Goal: Find specific page/section: Find specific page/section

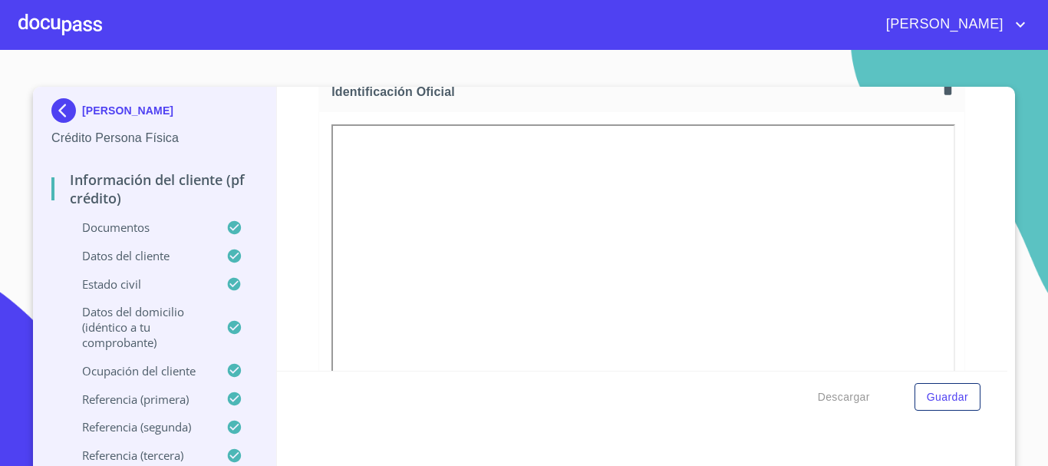
scroll to position [153, 0]
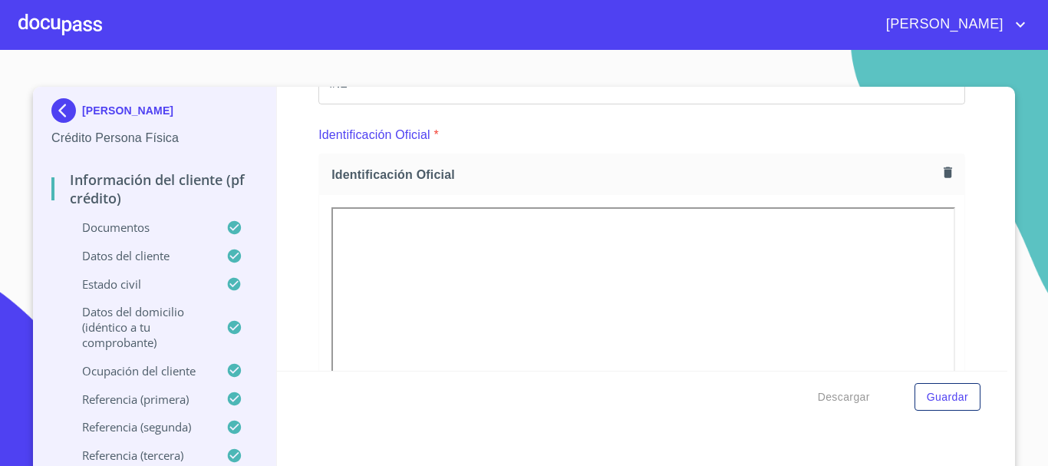
click at [78, 28] on div at bounding box center [60, 24] width 84 height 49
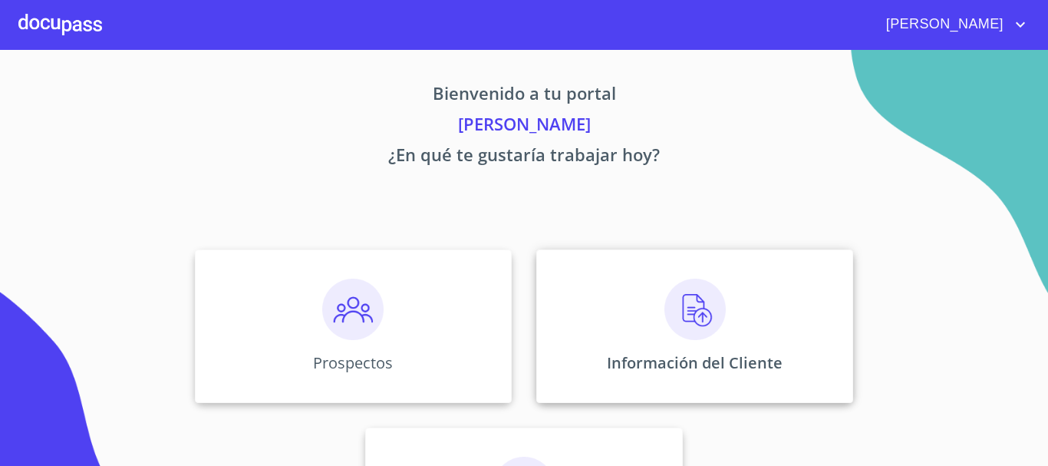
click at [704, 308] on img at bounding box center [695, 309] width 61 height 61
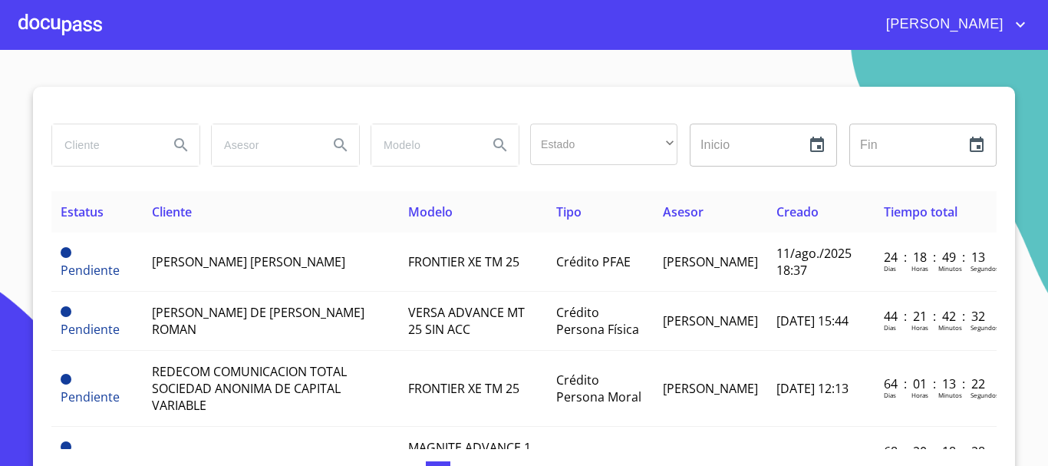
click at [94, 144] on input "search" at bounding box center [104, 144] width 104 height 41
type input "francisco"
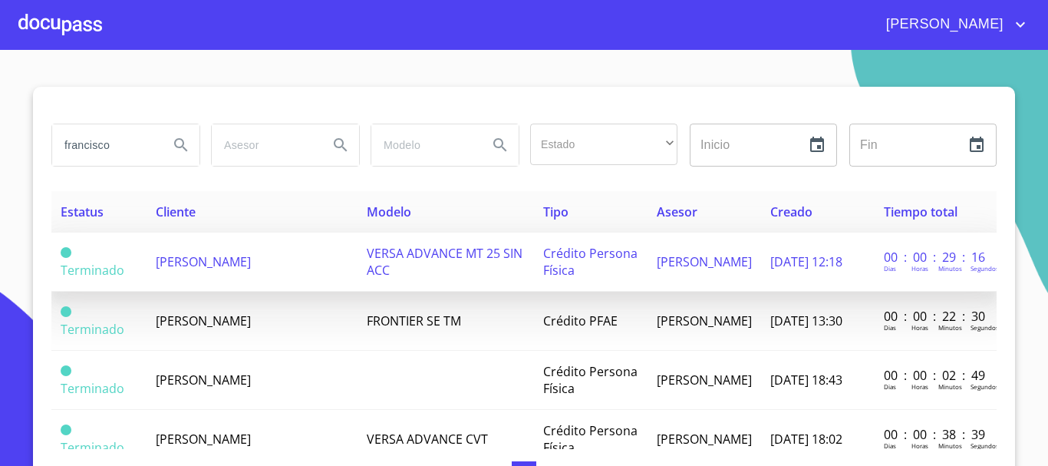
click at [256, 266] on td "[PERSON_NAME]" at bounding box center [252, 262] width 211 height 59
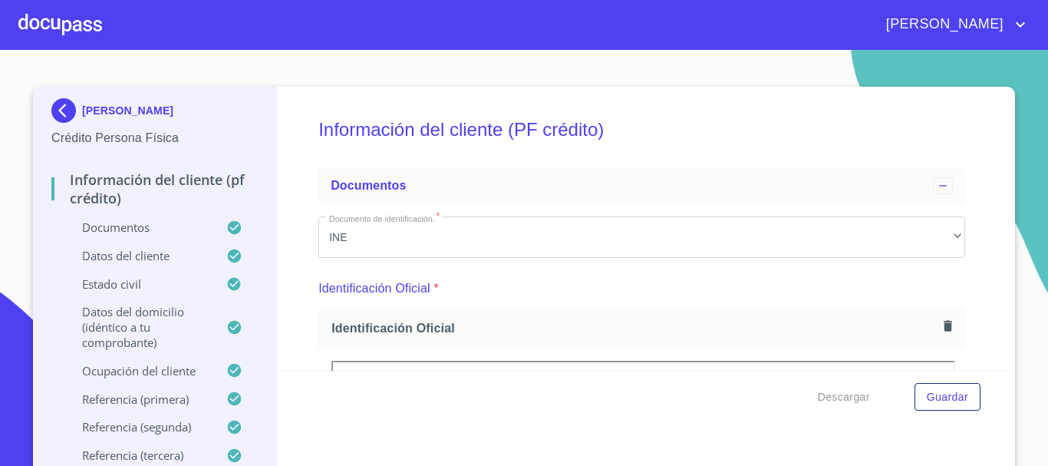
click at [72, 28] on div at bounding box center [60, 24] width 84 height 49
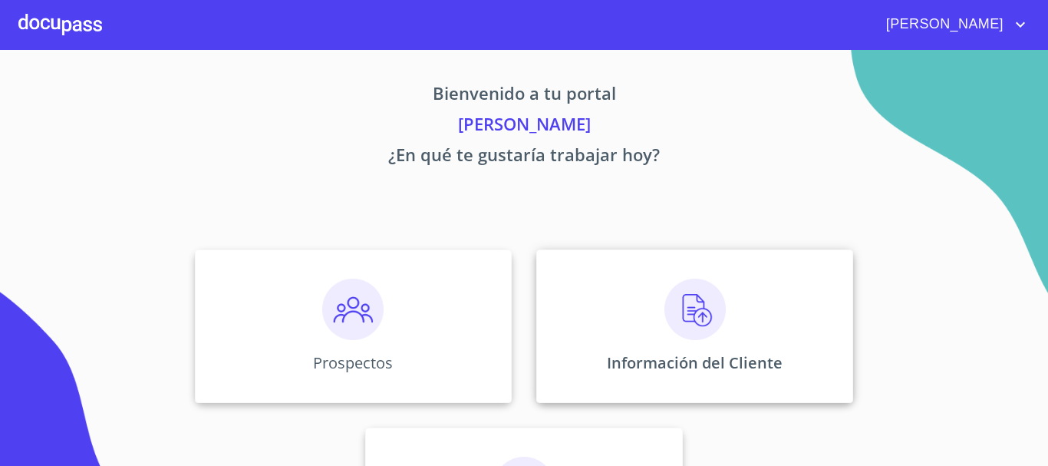
click at [693, 314] on img at bounding box center [695, 309] width 61 height 61
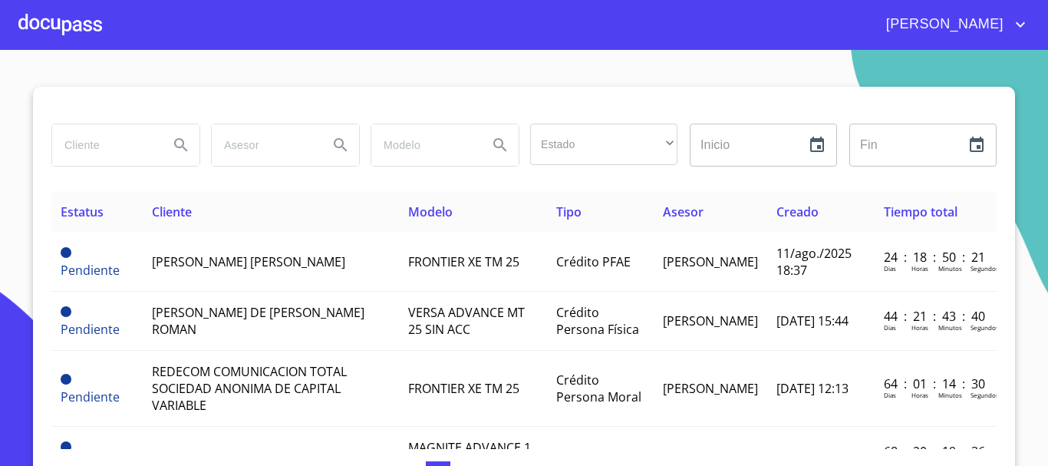
click at [127, 144] on input "search" at bounding box center [104, 144] width 104 height 41
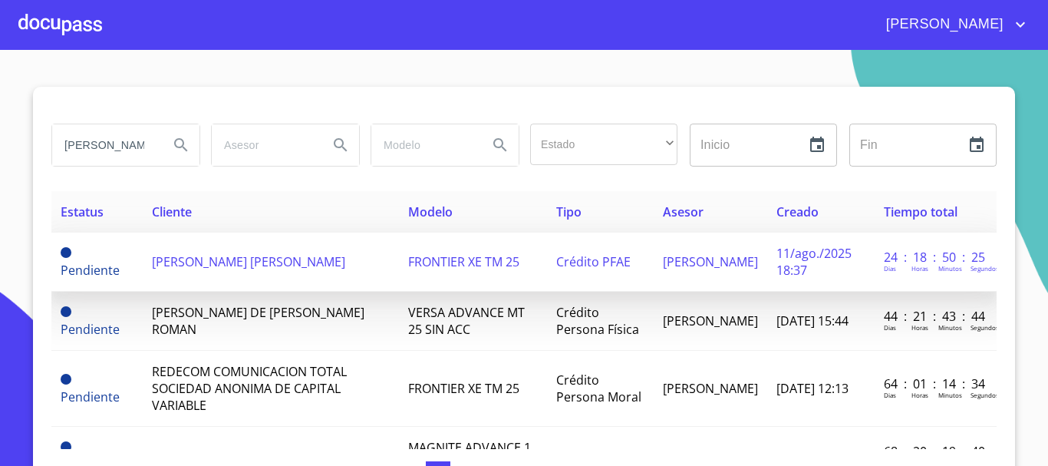
type input "[PERSON_NAME]"
click at [166, 268] on span "[PERSON_NAME] [PERSON_NAME]" at bounding box center [248, 261] width 193 height 17
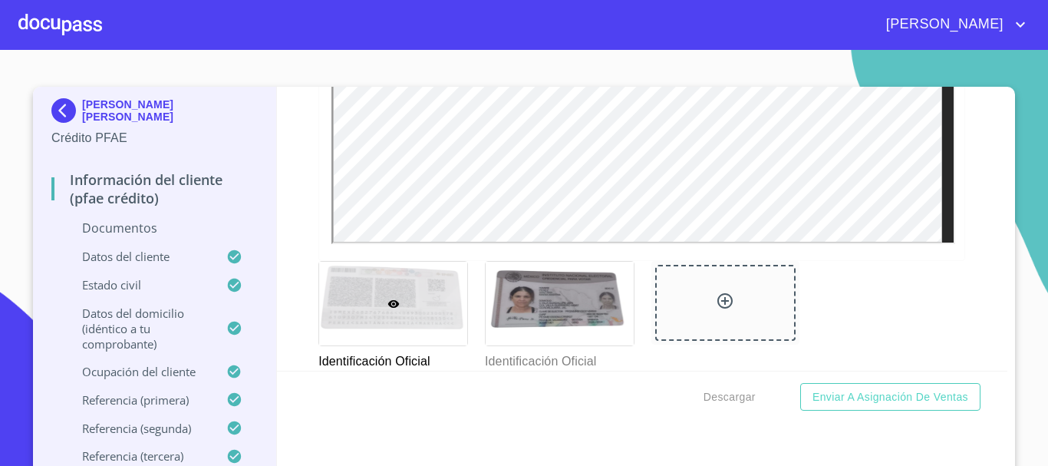
scroll to position [487, 0]
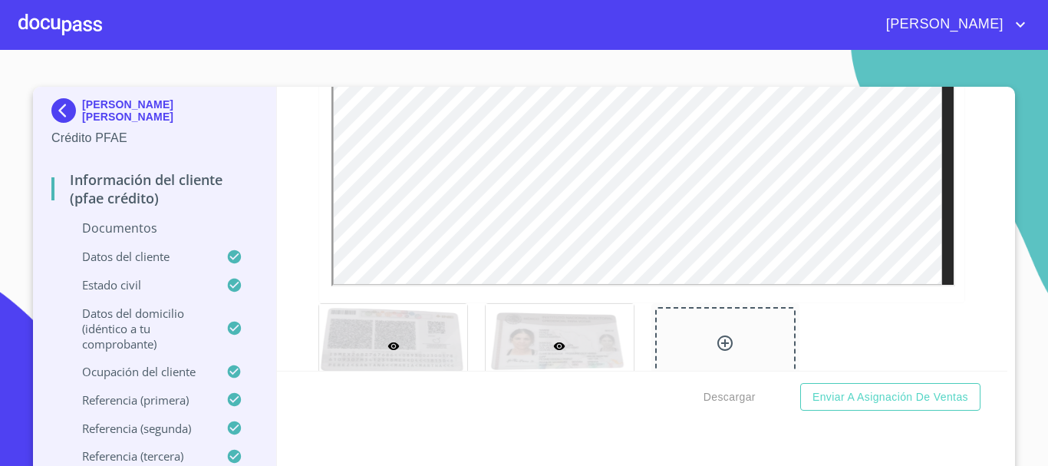
click at [531, 341] on div at bounding box center [560, 346] width 148 height 84
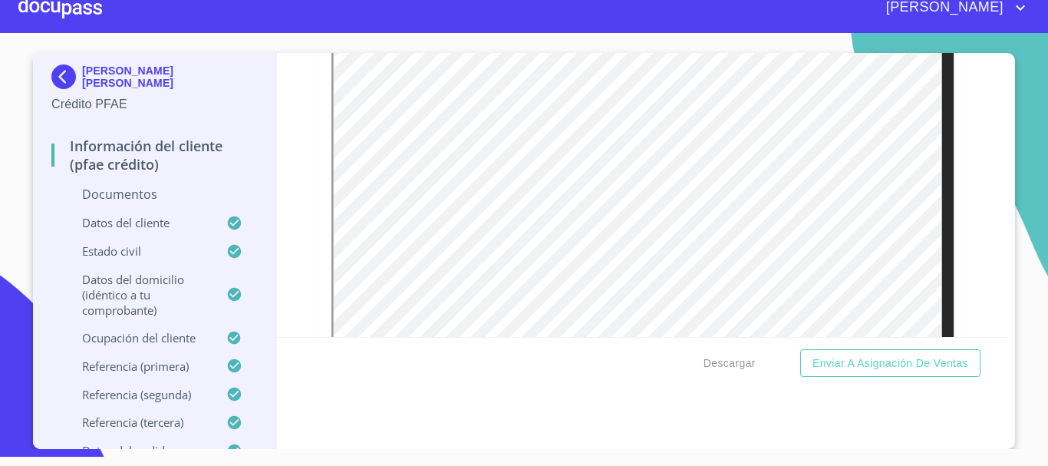
scroll to position [260, 0]
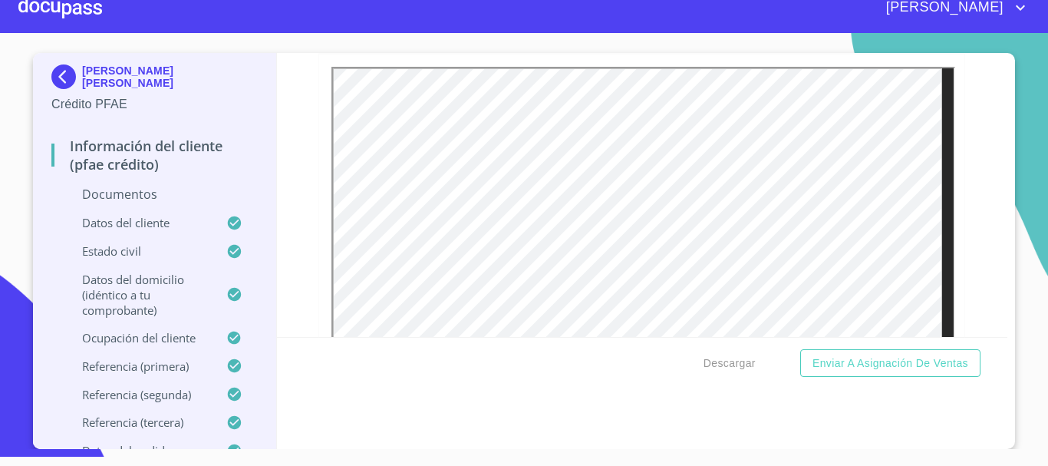
click at [64, 12] on div at bounding box center [60, 7] width 84 height 49
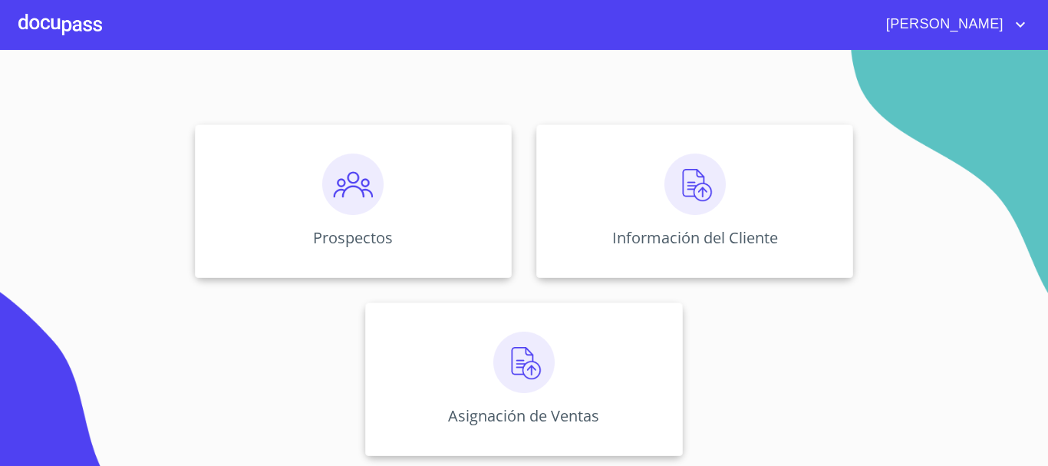
scroll to position [127, 0]
click at [681, 183] on img at bounding box center [695, 181] width 61 height 61
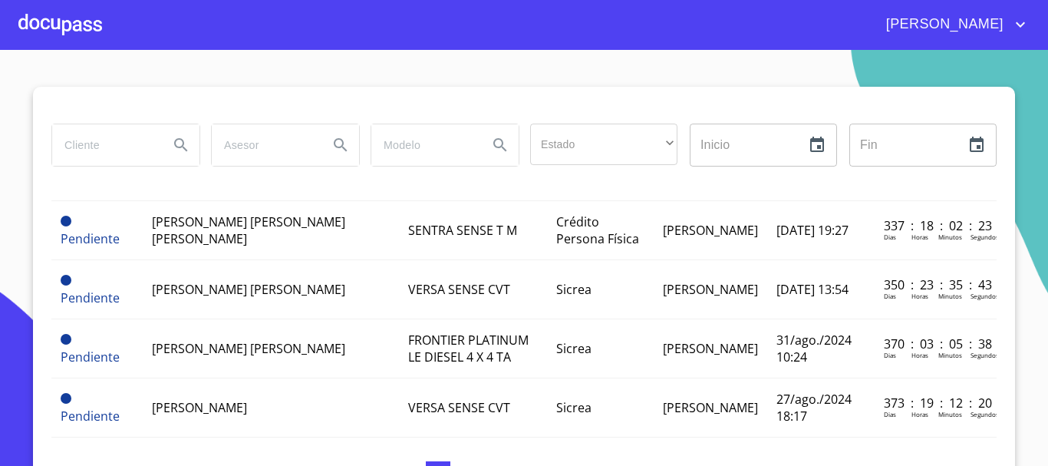
scroll to position [767, 0]
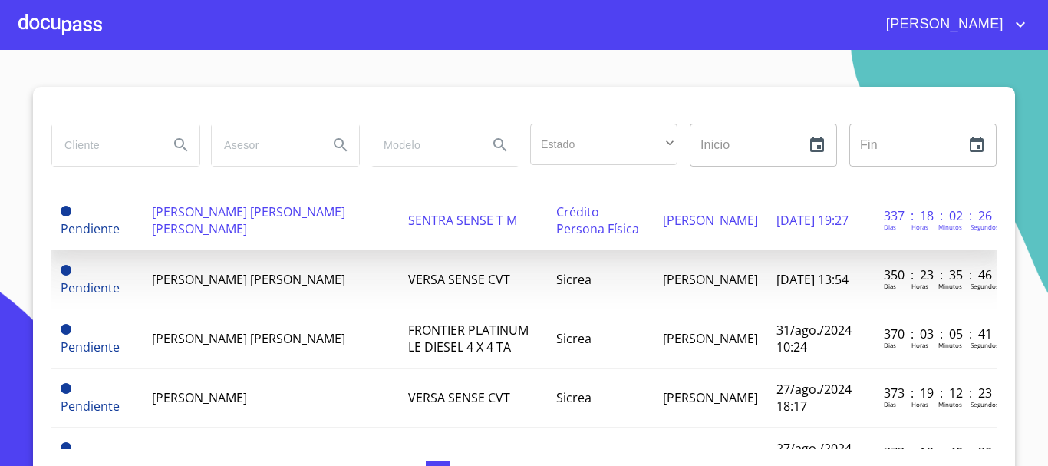
click at [246, 217] on span "[PERSON_NAME] [PERSON_NAME] [PERSON_NAME]" at bounding box center [248, 220] width 193 height 34
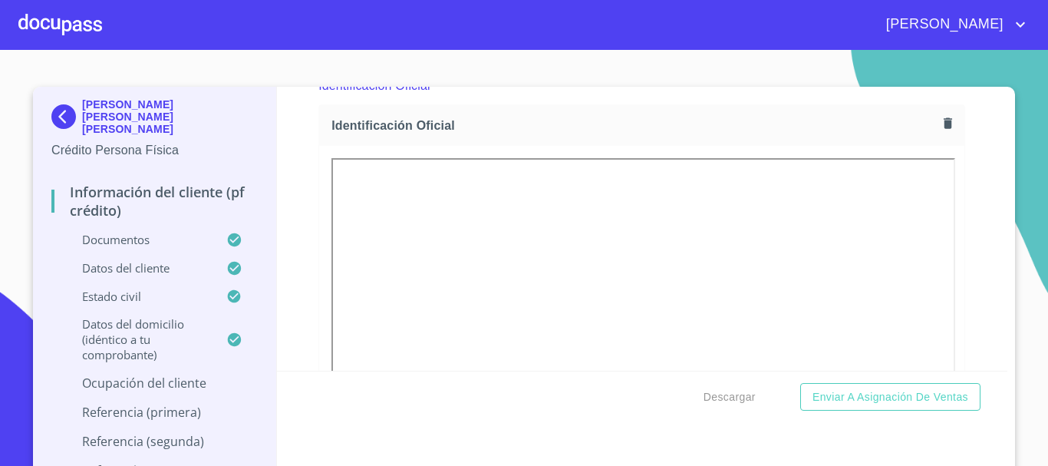
scroll to position [307, 0]
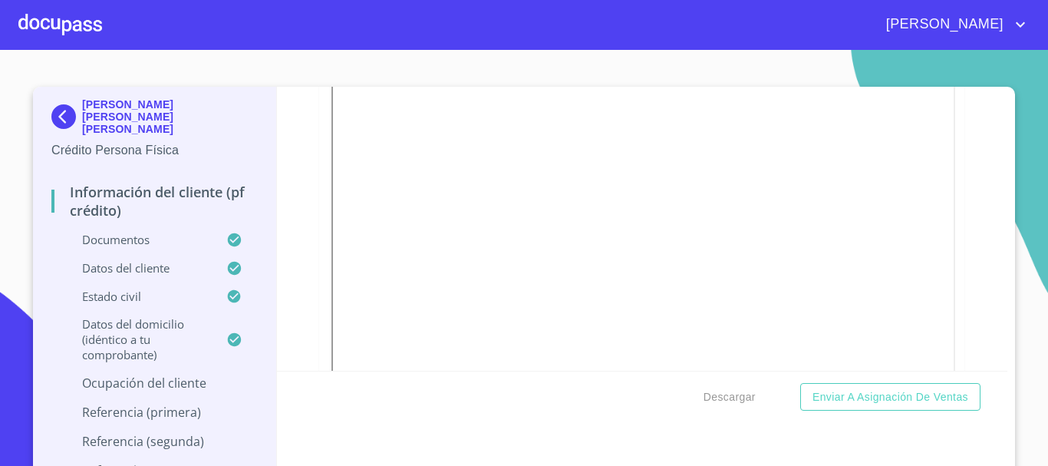
click at [91, 29] on div at bounding box center [60, 24] width 84 height 49
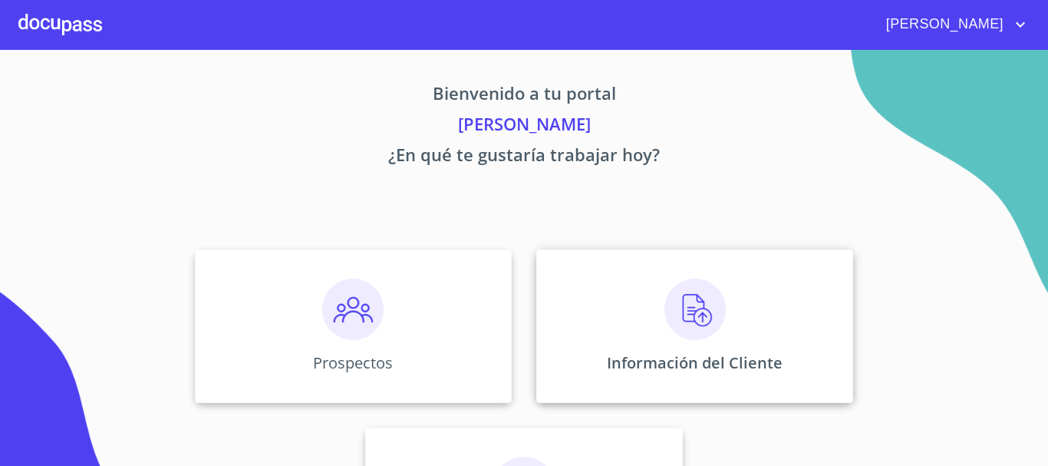
click at [679, 312] on img at bounding box center [695, 309] width 61 height 61
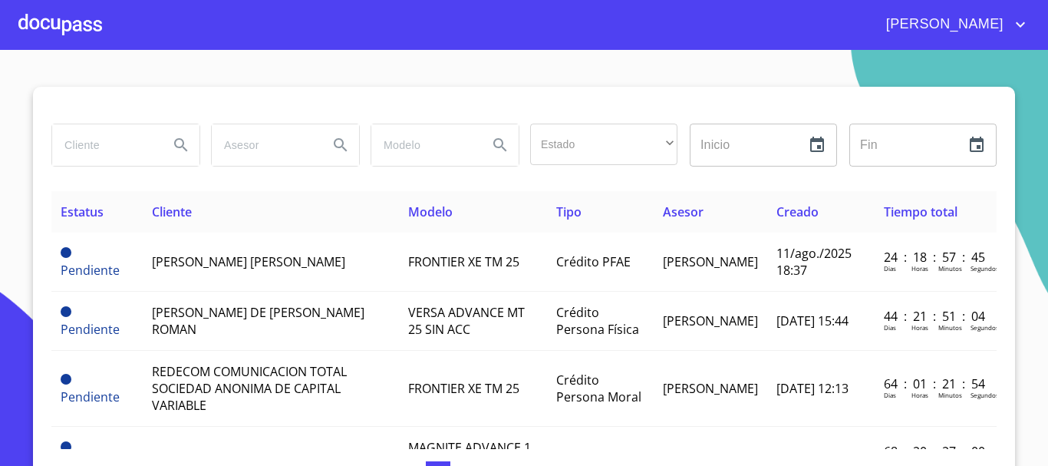
click at [94, 145] on input "search" at bounding box center [104, 144] width 104 height 41
type input "[PERSON_NAME]"
click at [176, 140] on icon "Search" at bounding box center [180, 144] width 13 height 13
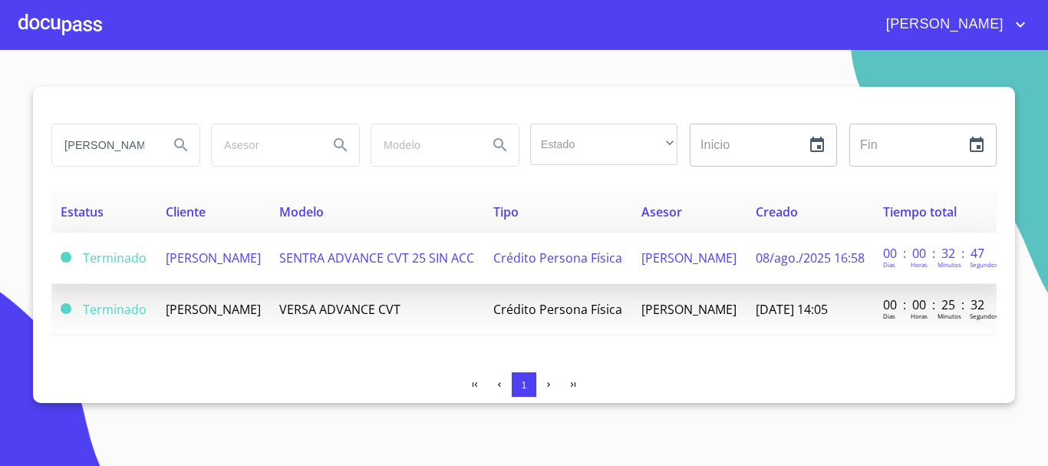
click at [183, 237] on td "[PERSON_NAME]" at bounding box center [214, 258] width 114 height 51
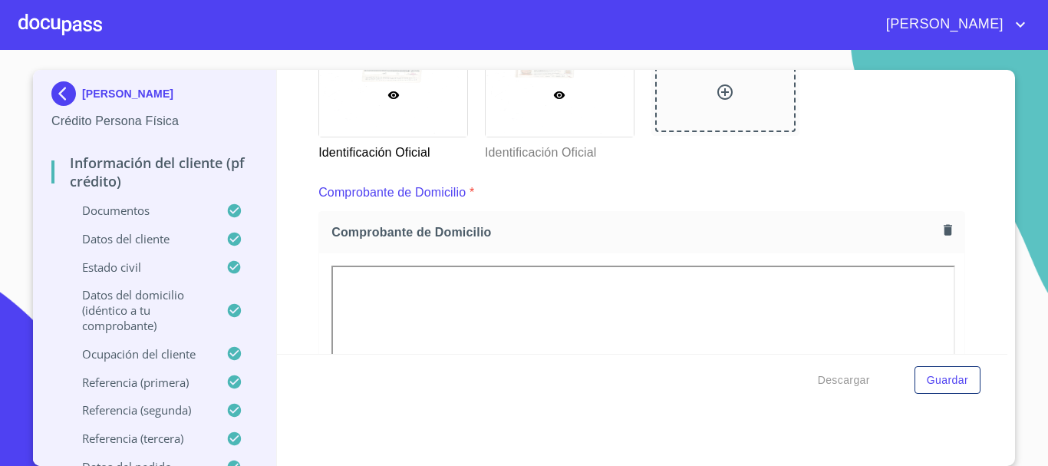
click at [541, 100] on div at bounding box center [560, 95] width 148 height 84
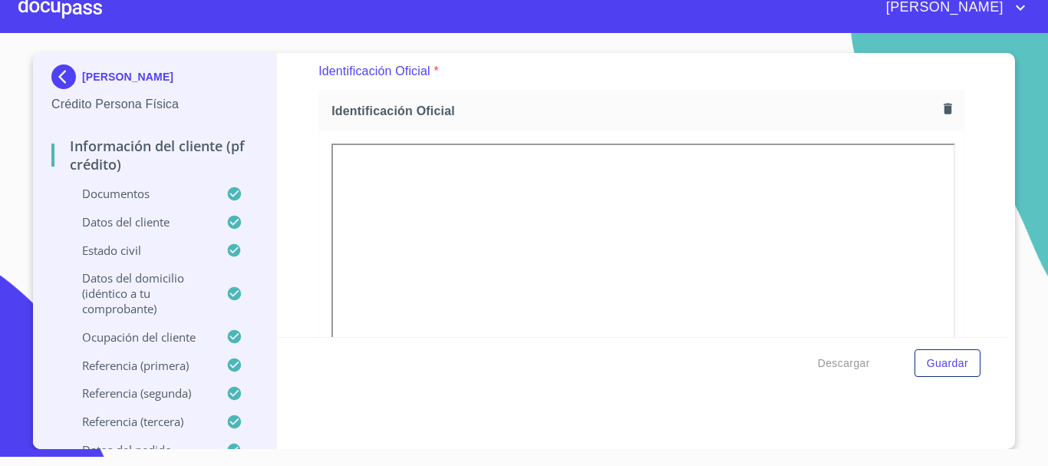
click at [94, 10] on div at bounding box center [60, 7] width 84 height 49
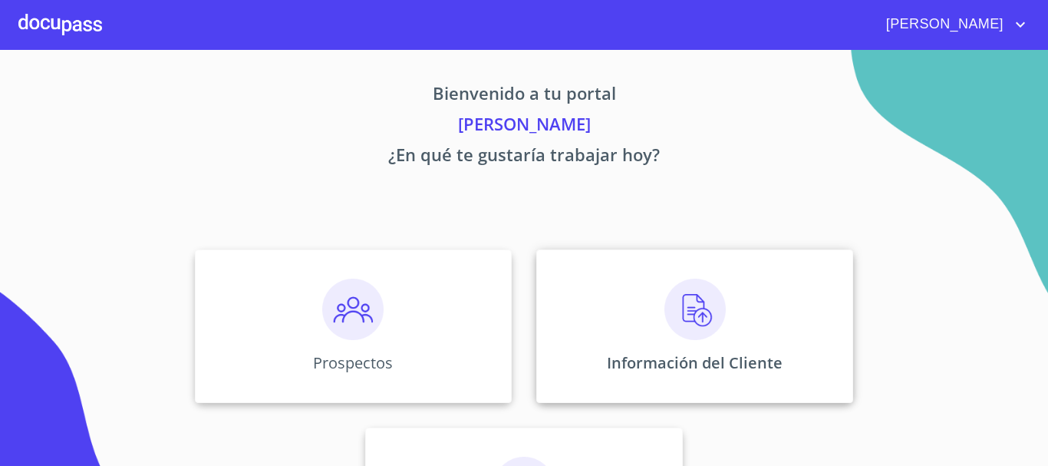
click at [697, 314] on img at bounding box center [695, 309] width 61 height 61
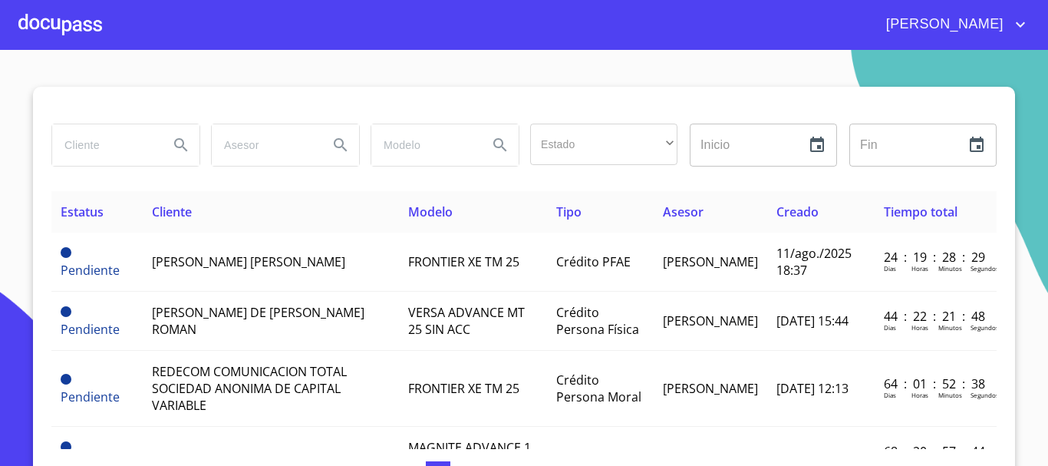
click at [74, 139] on input "search" at bounding box center [104, 144] width 104 height 41
type input "[PERSON_NAME]"
click at [180, 148] on icon "Search" at bounding box center [181, 145] width 18 height 18
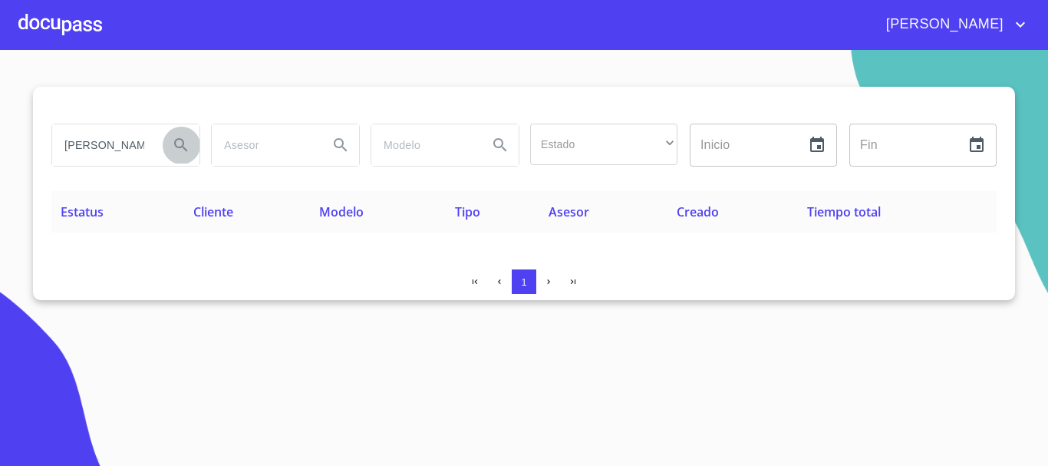
click at [175, 152] on icon "Search" at bounding box center [181, 145] width 18 height 18
drag, startPoint x: 71, startPoint y: 31, endPoint x: 36, endPoint y: 24, distance: 35.2
click at [36, 24] on div at bounding box center [60, 24] width 84 height 49
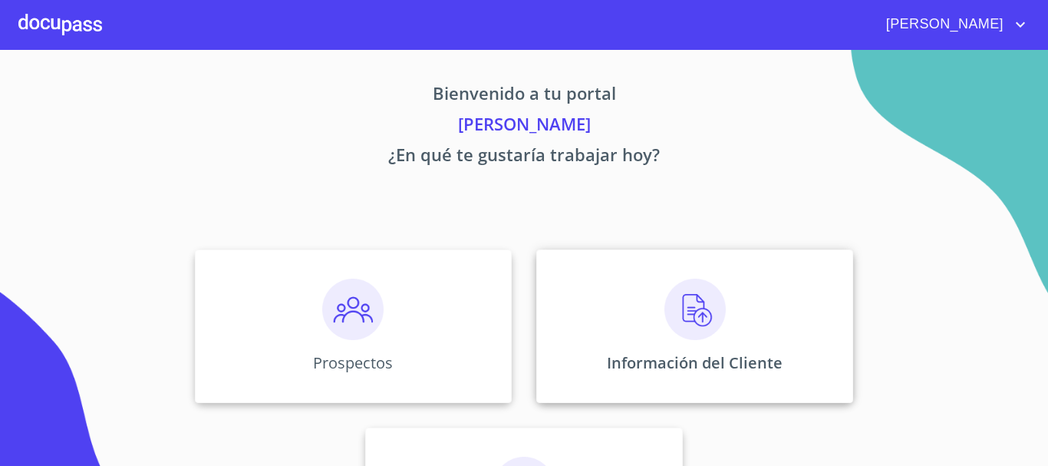
click at [694, 322] on img at bounding box center [695, 309] width 61 height 61
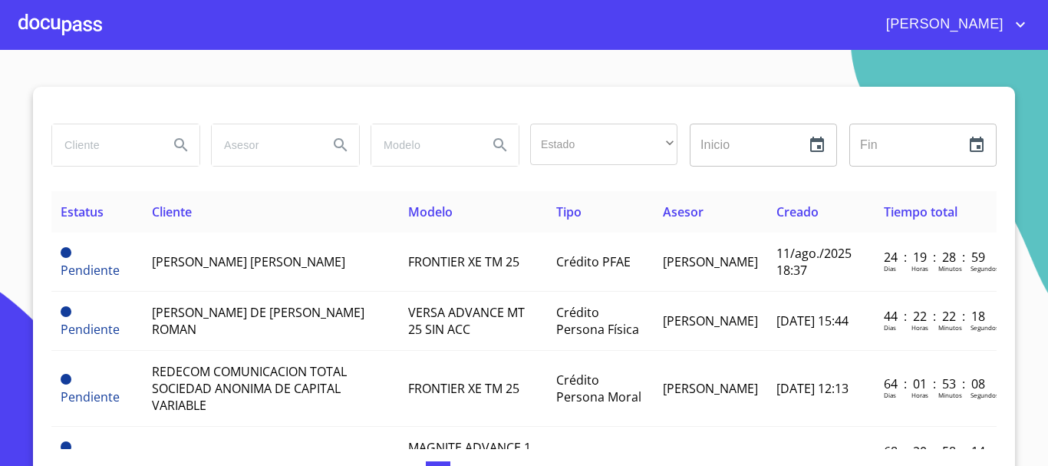
click at [84, 149] on input "search" at bounding box center [104, 144] width 104 height 41
type input "francisco"
click at [178, 147] on icon "Search" at bounding box center [180, 144] width 13 height 13
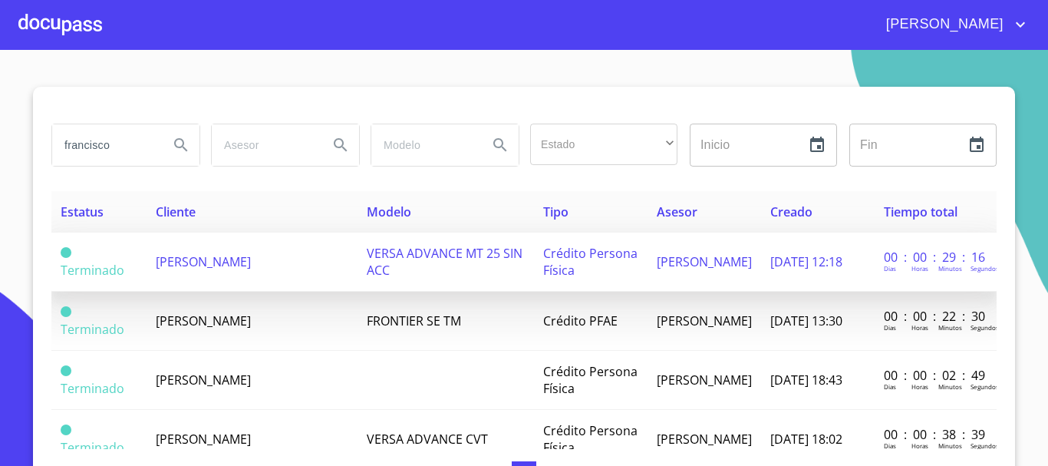
click at [216, 270] on span "[PERSON_NAME]" at bounding box center [203, 261] width 95 height 17
